Goal: Check status: Check status

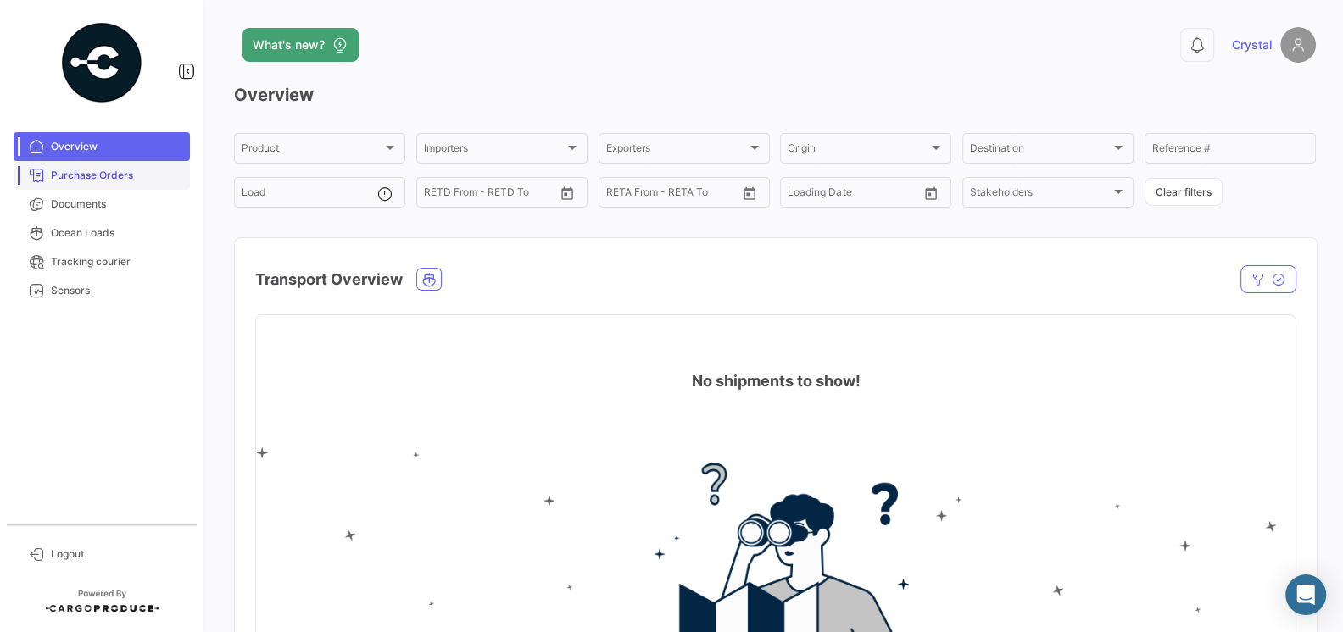
click at [75, 175] on span "Purchase Orders" at bounding box center [117, 175] width 132 height 15
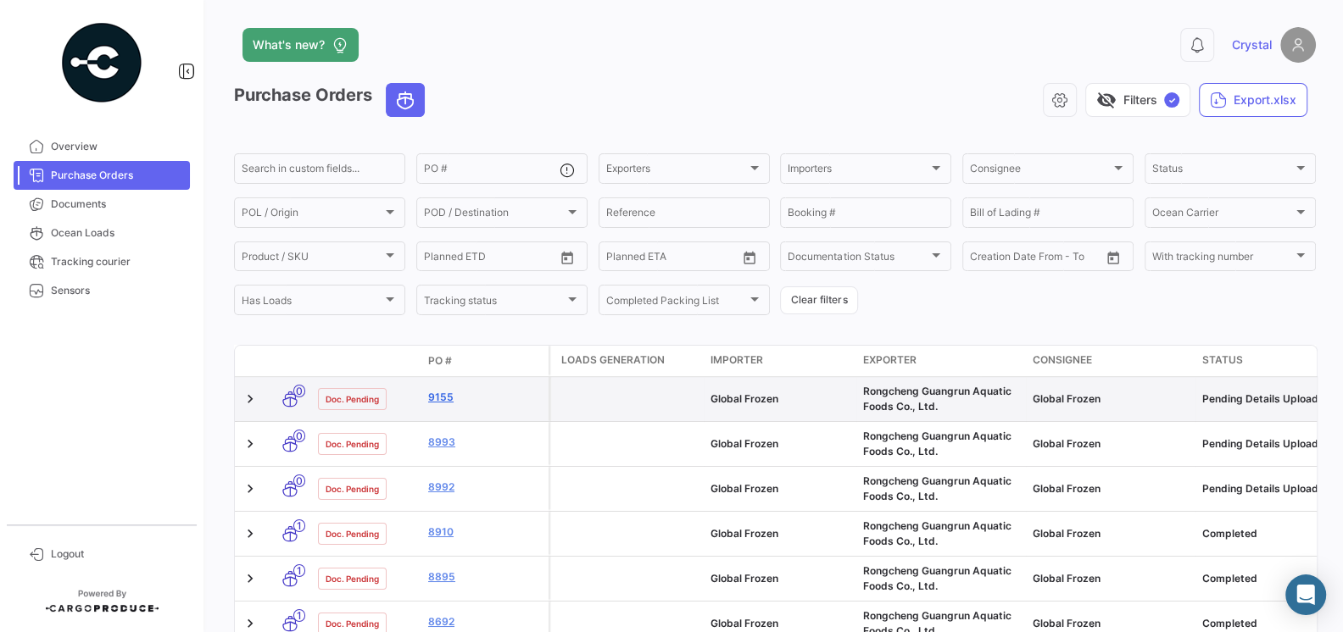
click at [442, 397] on link "9155" at bounding box center [485, 397] width 114 height 15
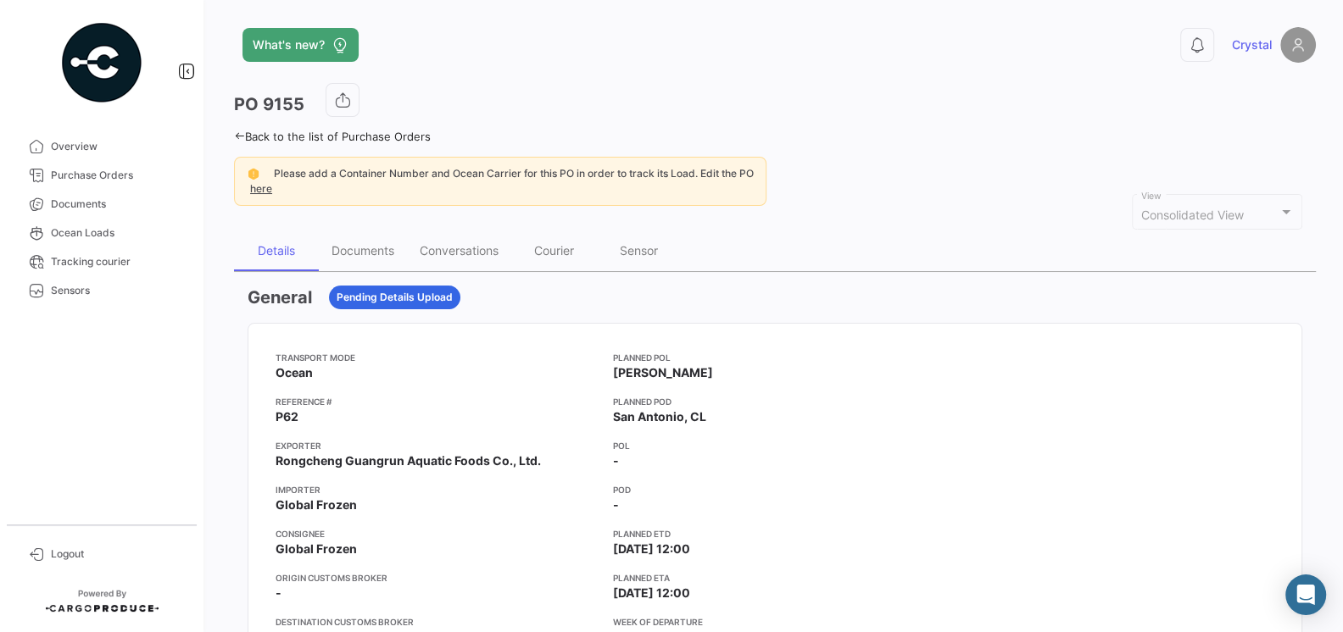
click at [484, 342] on mat-card-content "Transport mode Ocean Reference # P62 Exporter Rongcheng Guangrun Aquatic Foods …" at bounding box center [774, 527] width 1053 height 407
click at [354, 251] on div "Documents" at bounding box center [362, 250] width 63 height 14
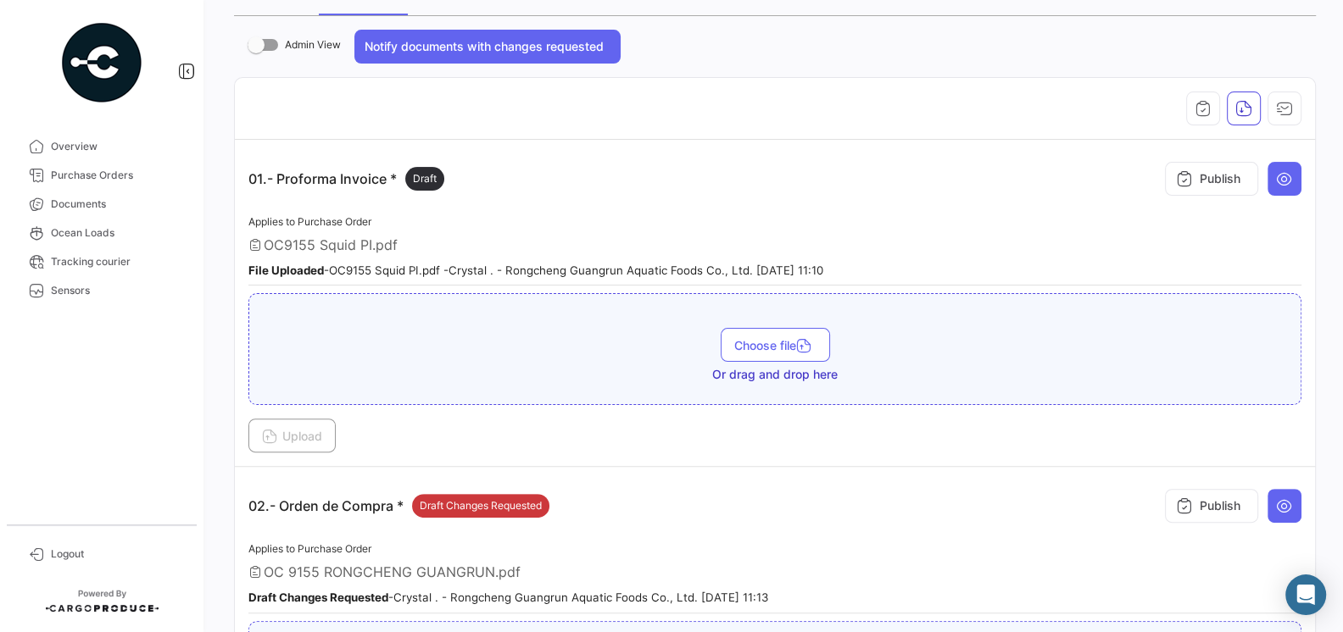
scroll to position [197, 0]
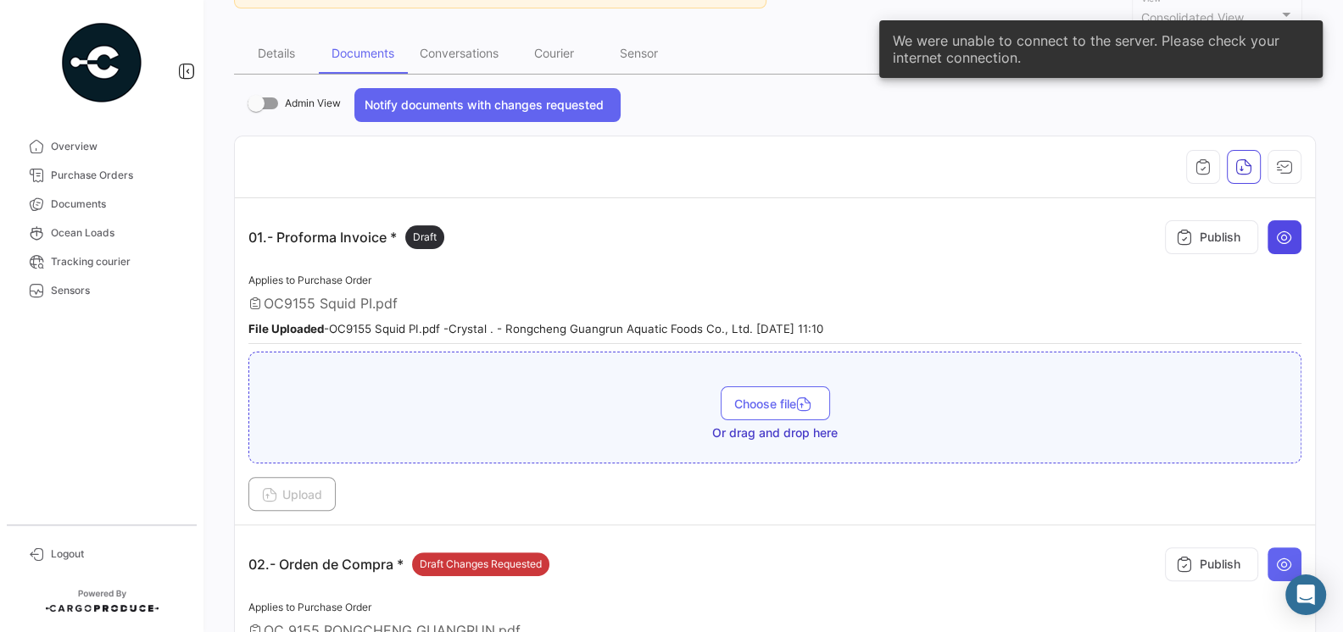
click at [1291, 236] on icon at bounding box center [1284, 237] width 17 height 17
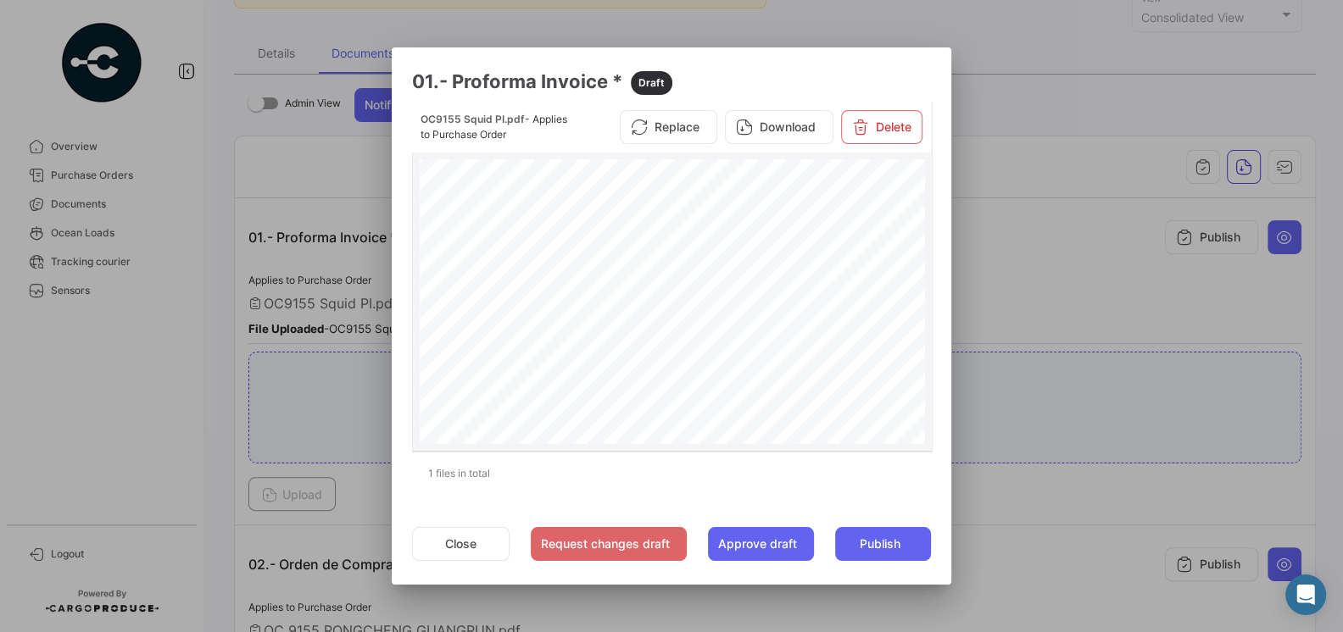
scroll to position [264, 0]
click at [459, 530] on button "Close" at bounding box center [460, 544] width 97 height 34
